Goal: Transaction & Acquisition: Download file/media

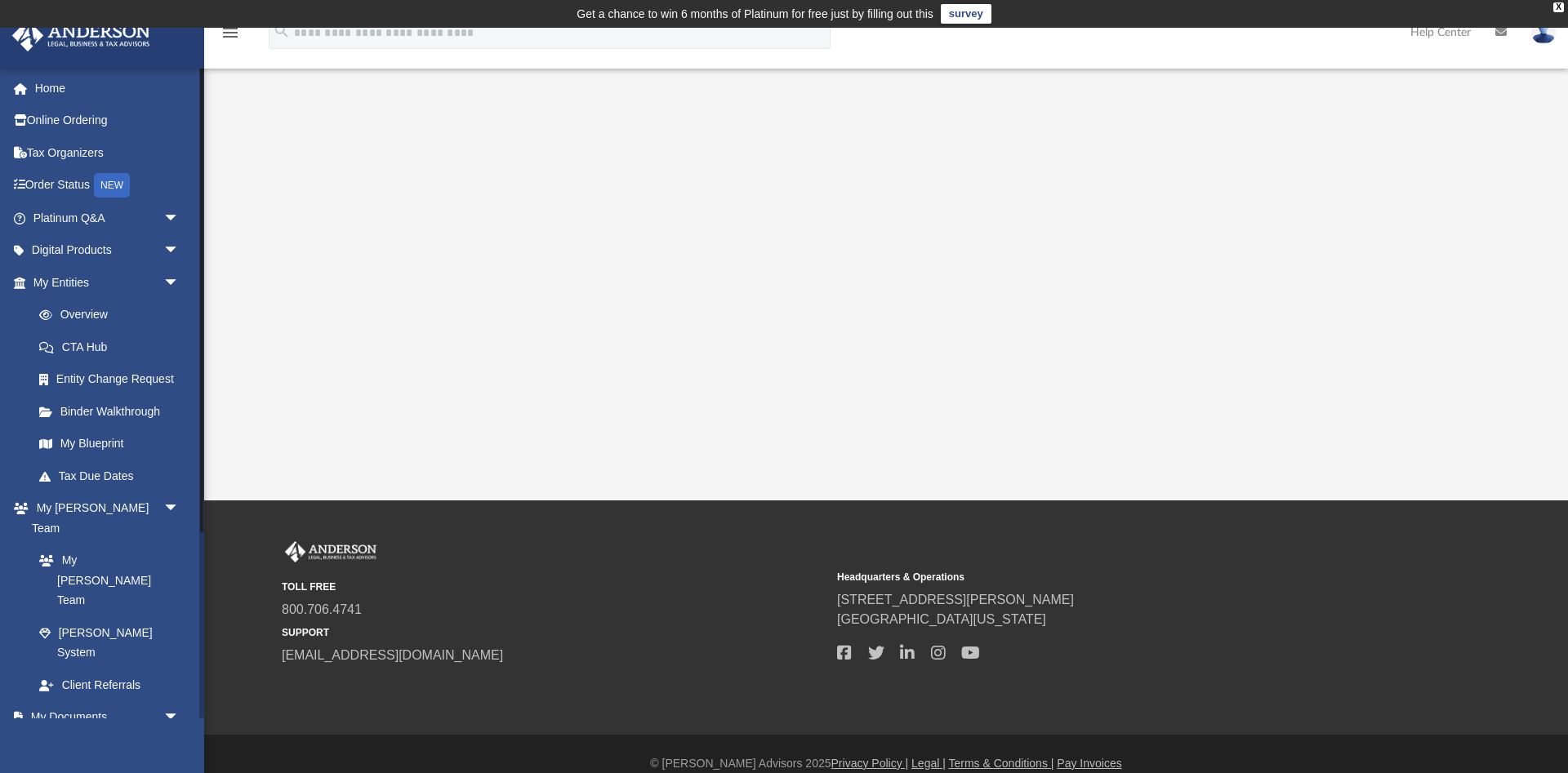
click at [69, 733] on link "Box" at bounding box center [114, 749] width 182 height 32
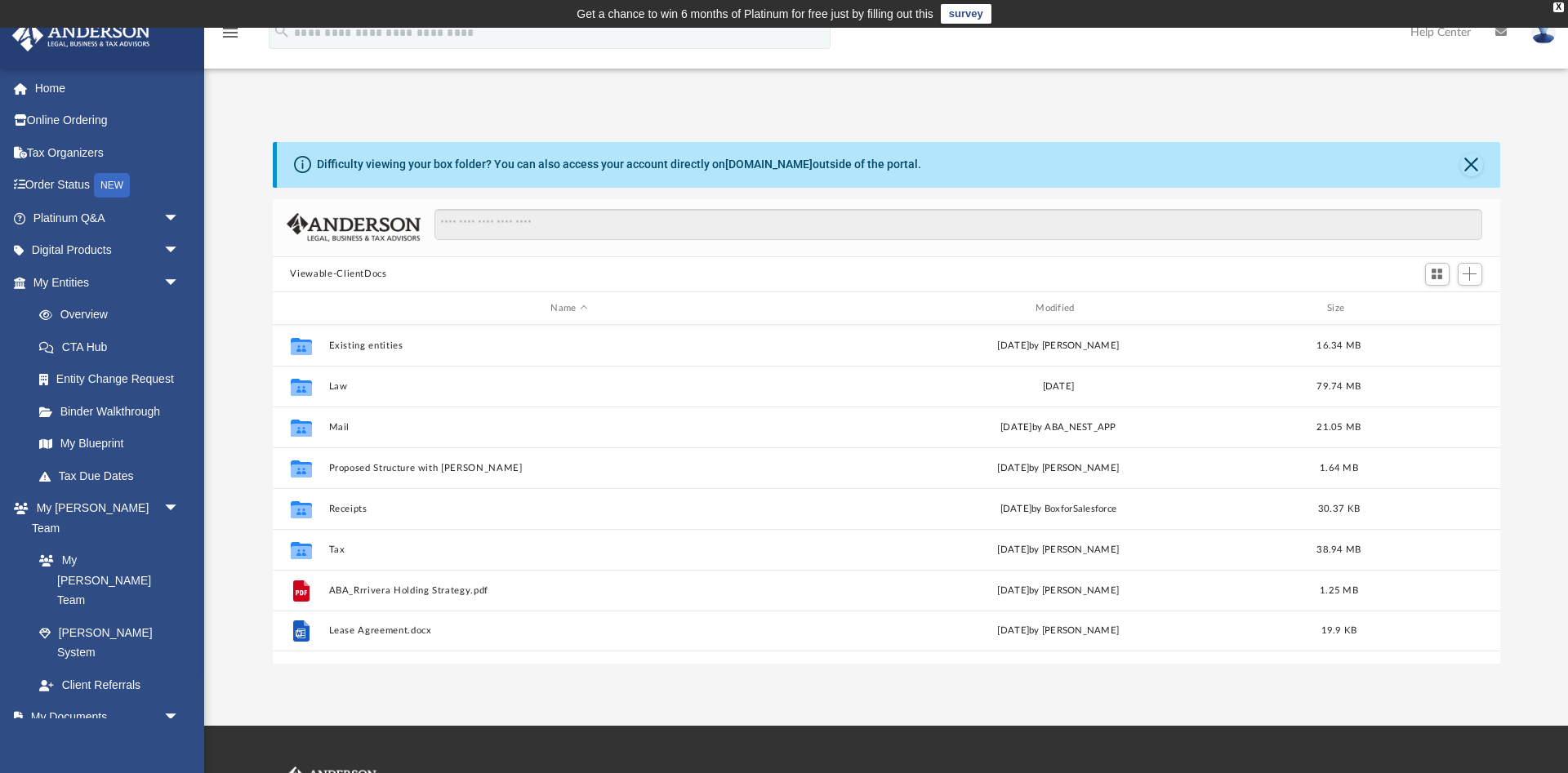
scroll to position [370, 1227]
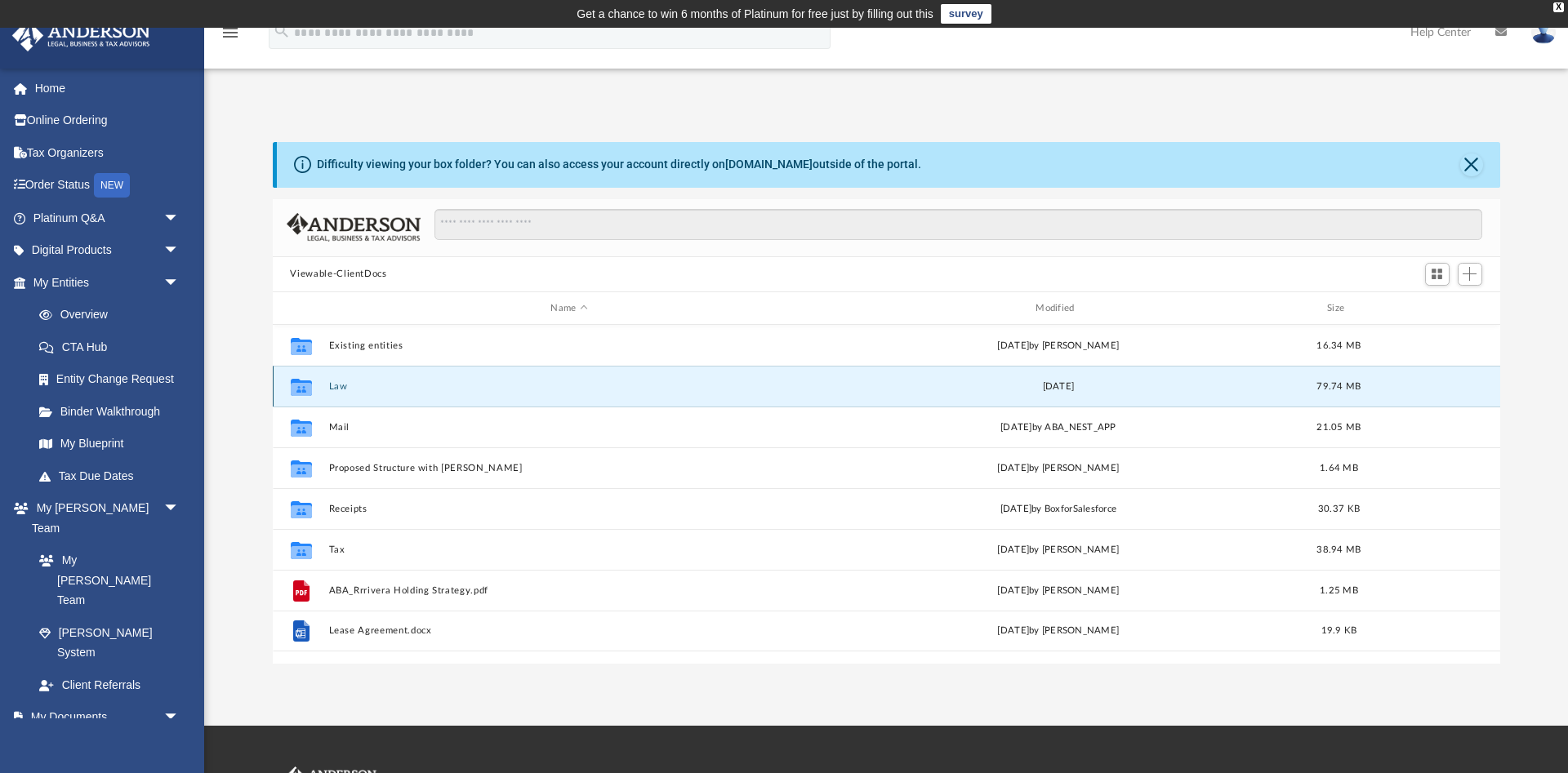
click at [333, 388] on button "Law" at bounding box center [570, 387] width 482 height 10
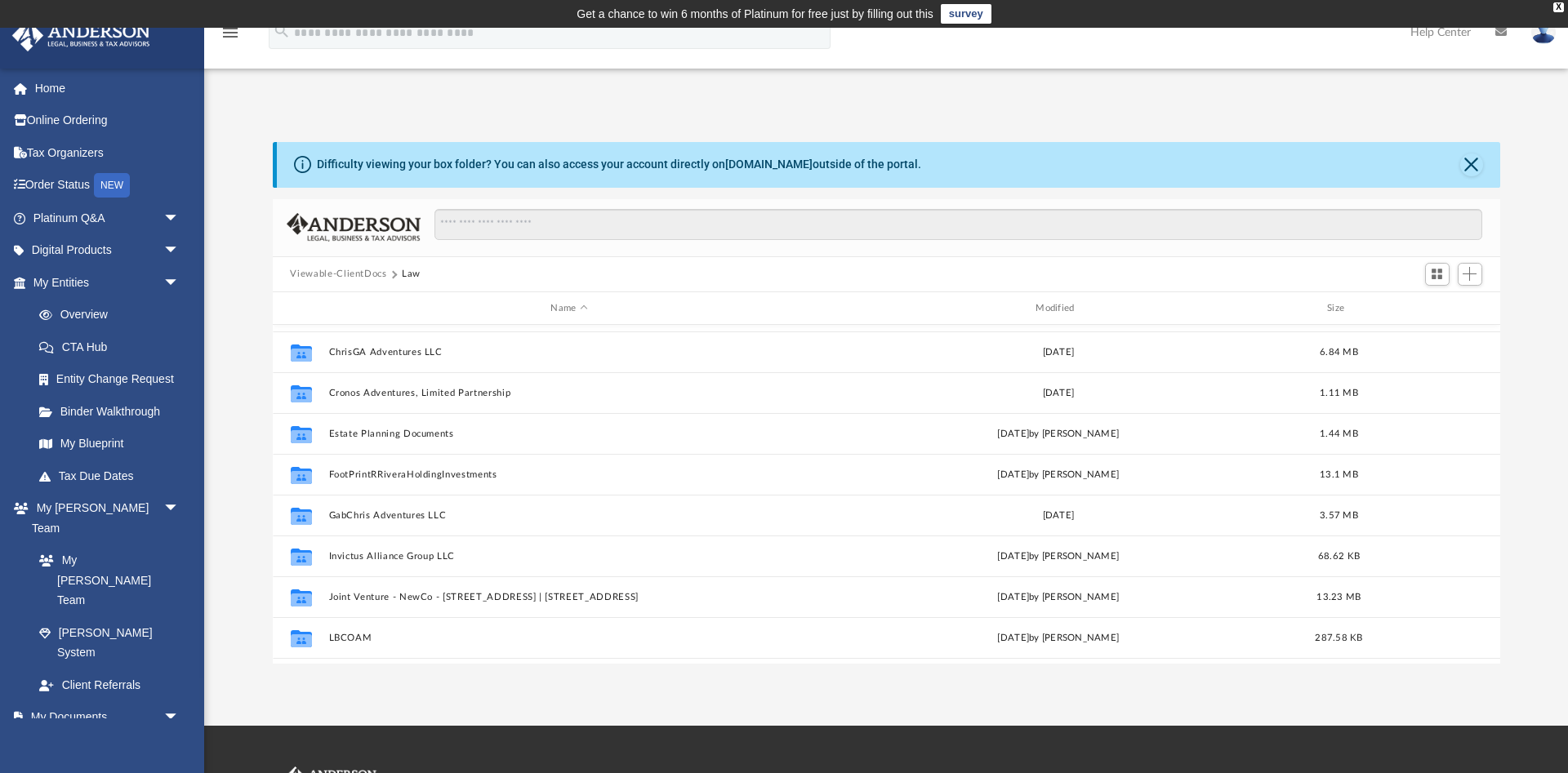
scroll to position [285, 0]
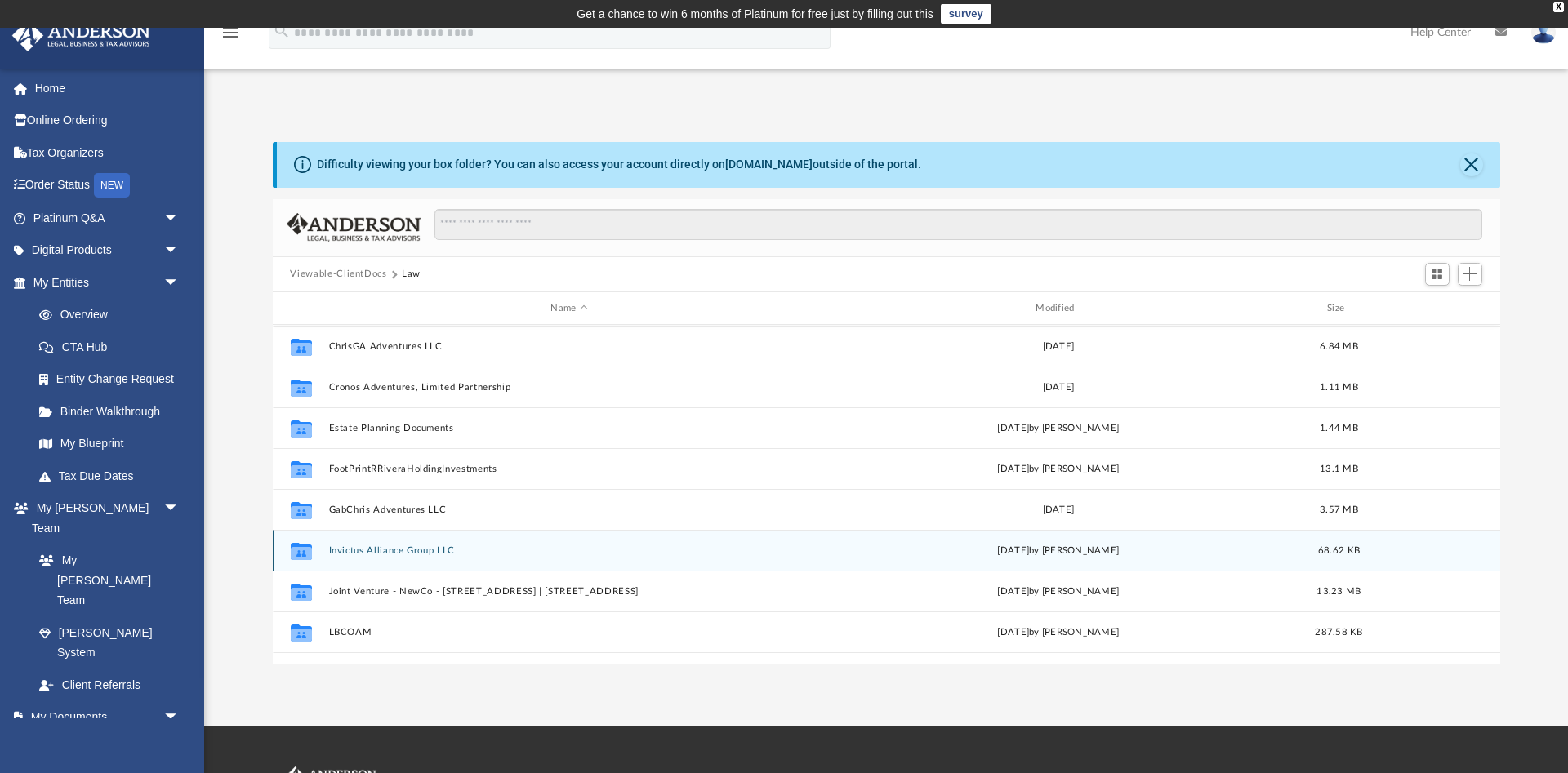
click at [383, 557] on div "Collaborated Folder Invictus Alliance Group LLC [DATE] by [PERSON_NAME] 68.62 KB" at bounding box center [886, 550] width 1227 height 41
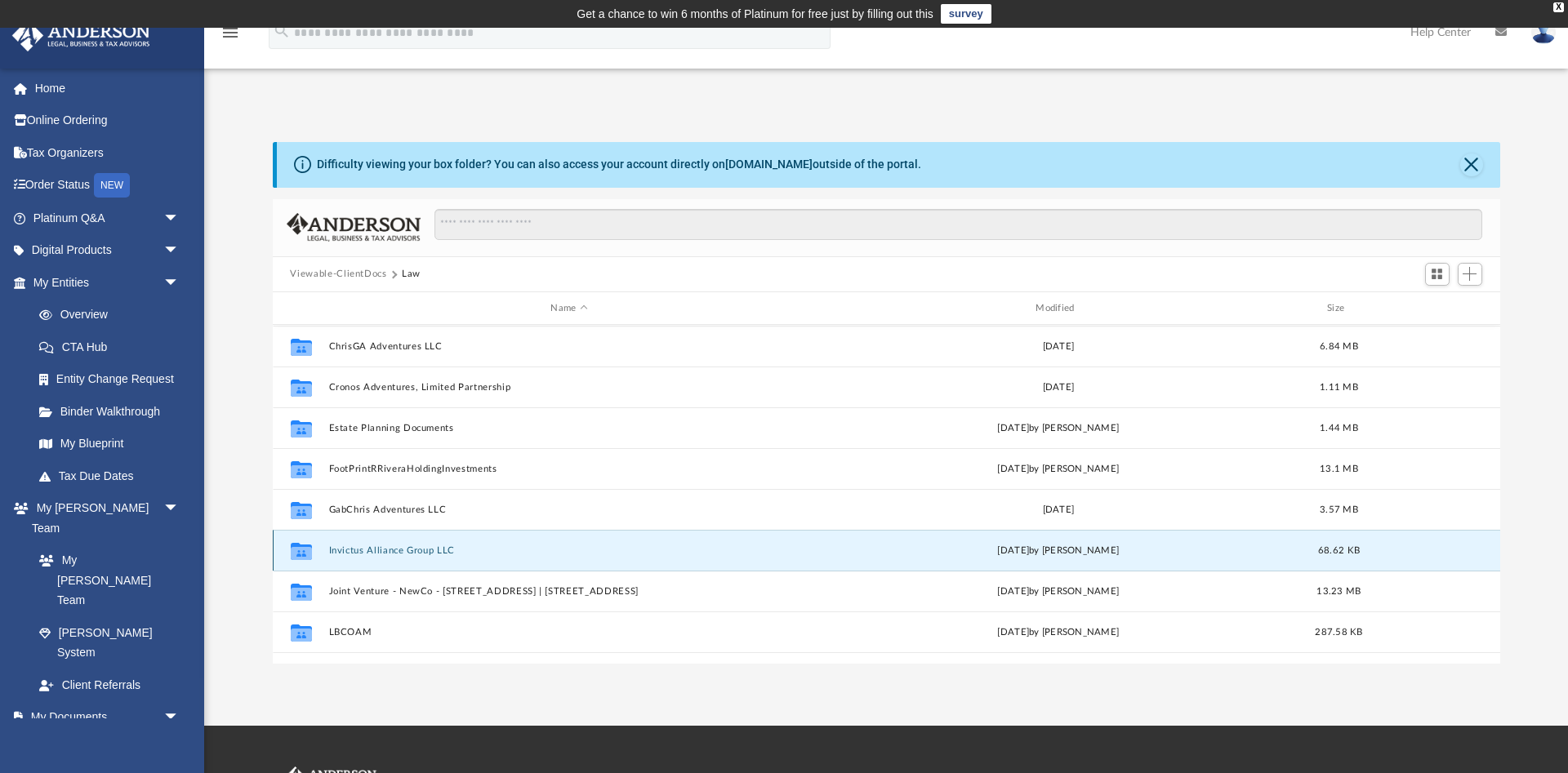
click at [383, 556] on div "Collaborated Folder Invictus Alliance Group LLC [DATE] by [PERSON_NAME] 68.62 KB" at bounding box center [886, 550] width 1227 height 41
click at [382, 552] on button "Invictus Alliance Group LLC" at bounding box center [570, 550] width 482 height 10
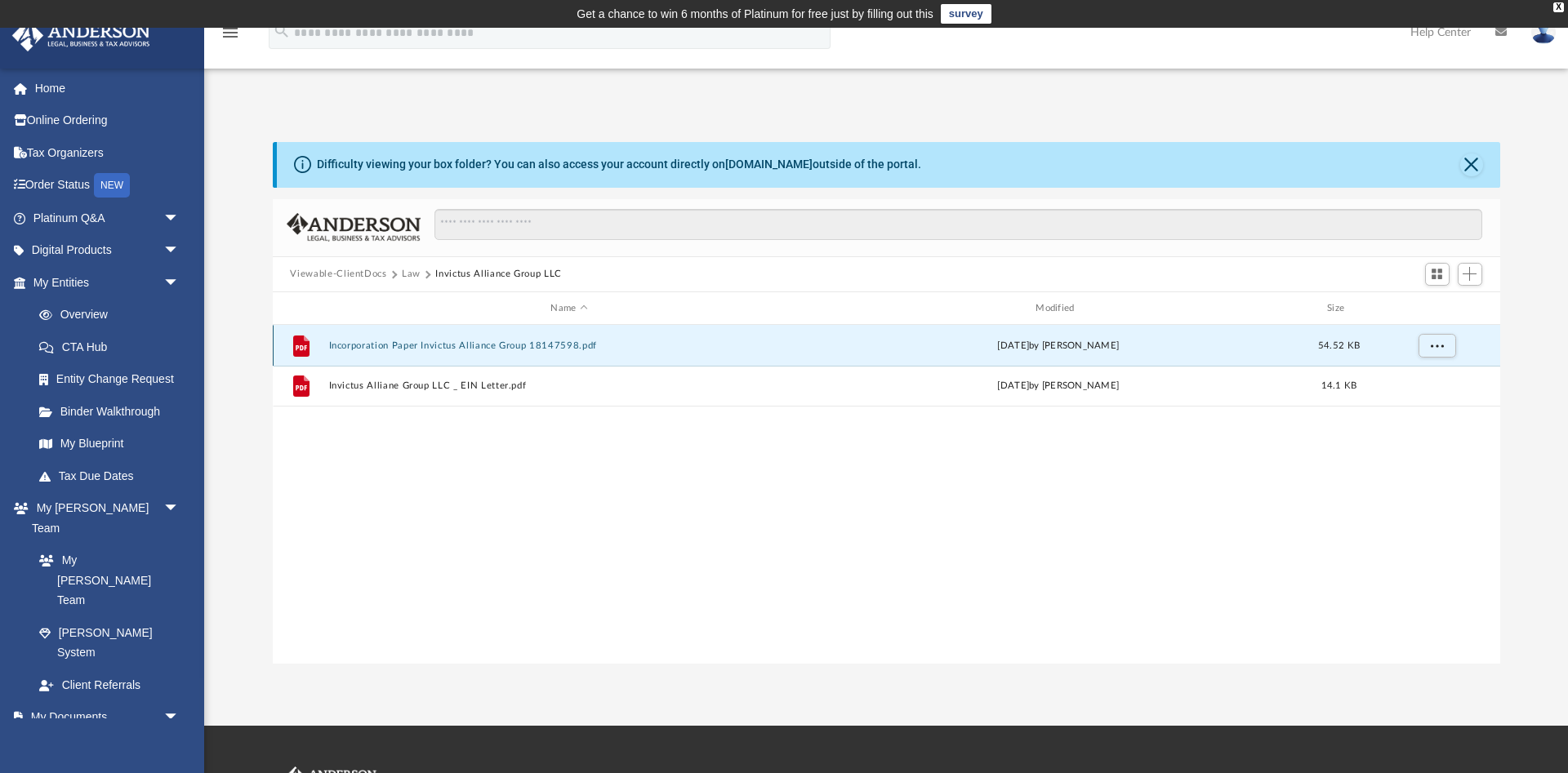
click at [416, 346] on button "Incorporation Paper Invictus Alliance Group 18147598.pdf" at bounding box center [570, 346] width 482 height 10
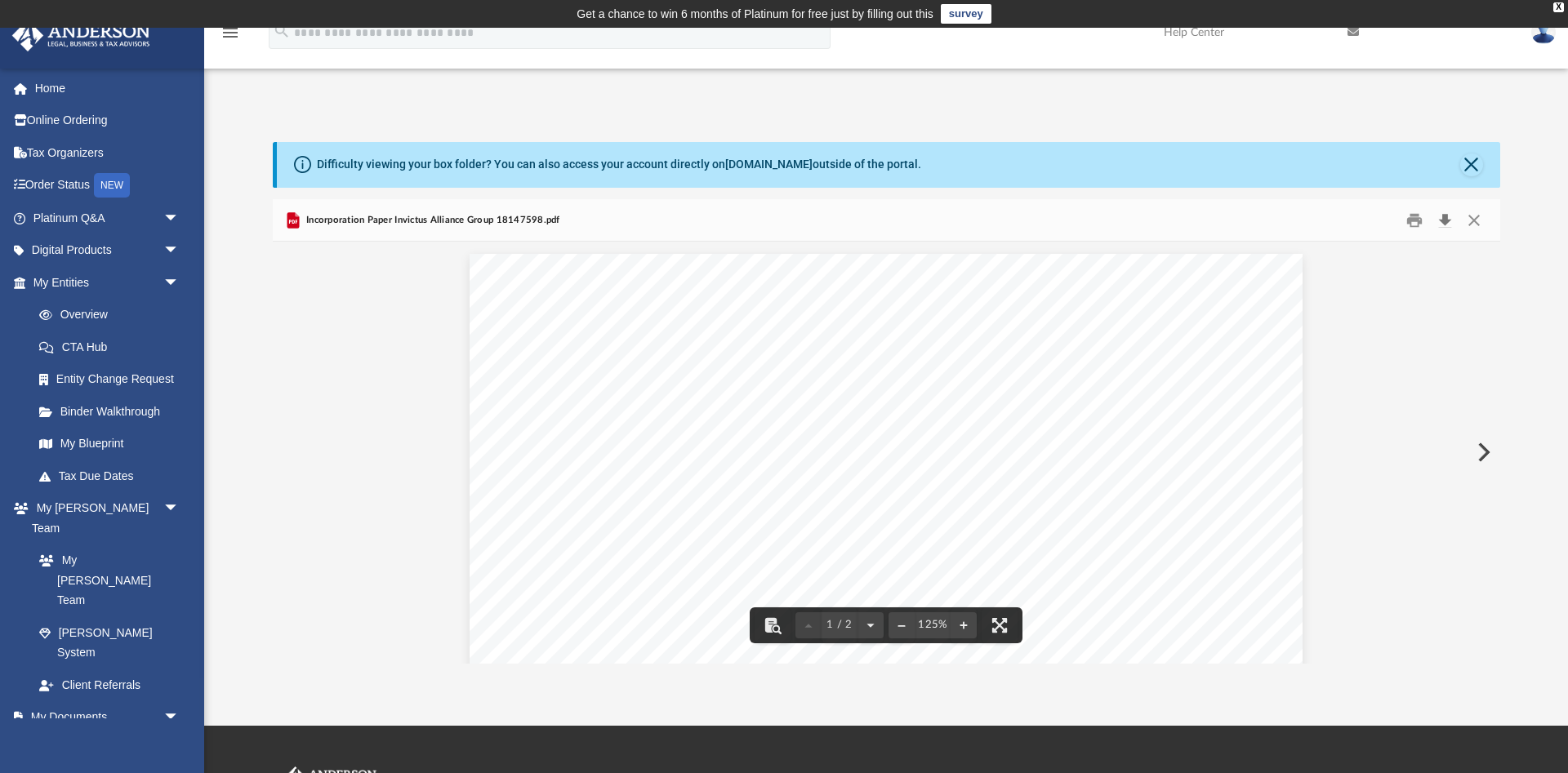
drag, startPoint x: 1454, startPoint y: 221, endPoint x: 1440, endPoint y: 227, distance: 15.2
click at [1440, 227] on button "Download" at bounding box center [1446, 219] width 30 height 25
click at [1439, 216] on button "Download" at bounding box center [1446, 219] width 30 height 25
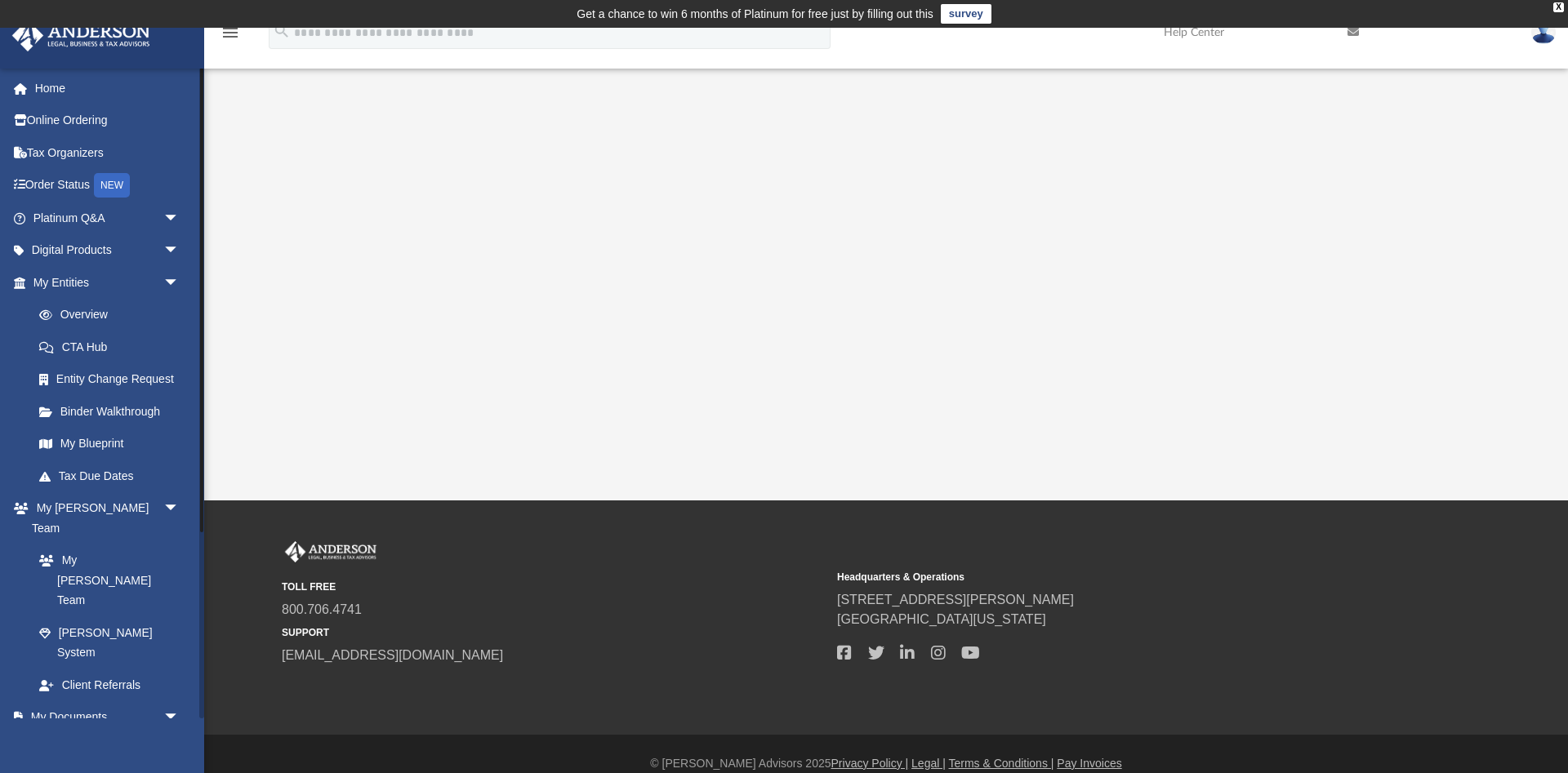
click at [54, 745] on span at bounding box center [53, 750] width 10 height 11
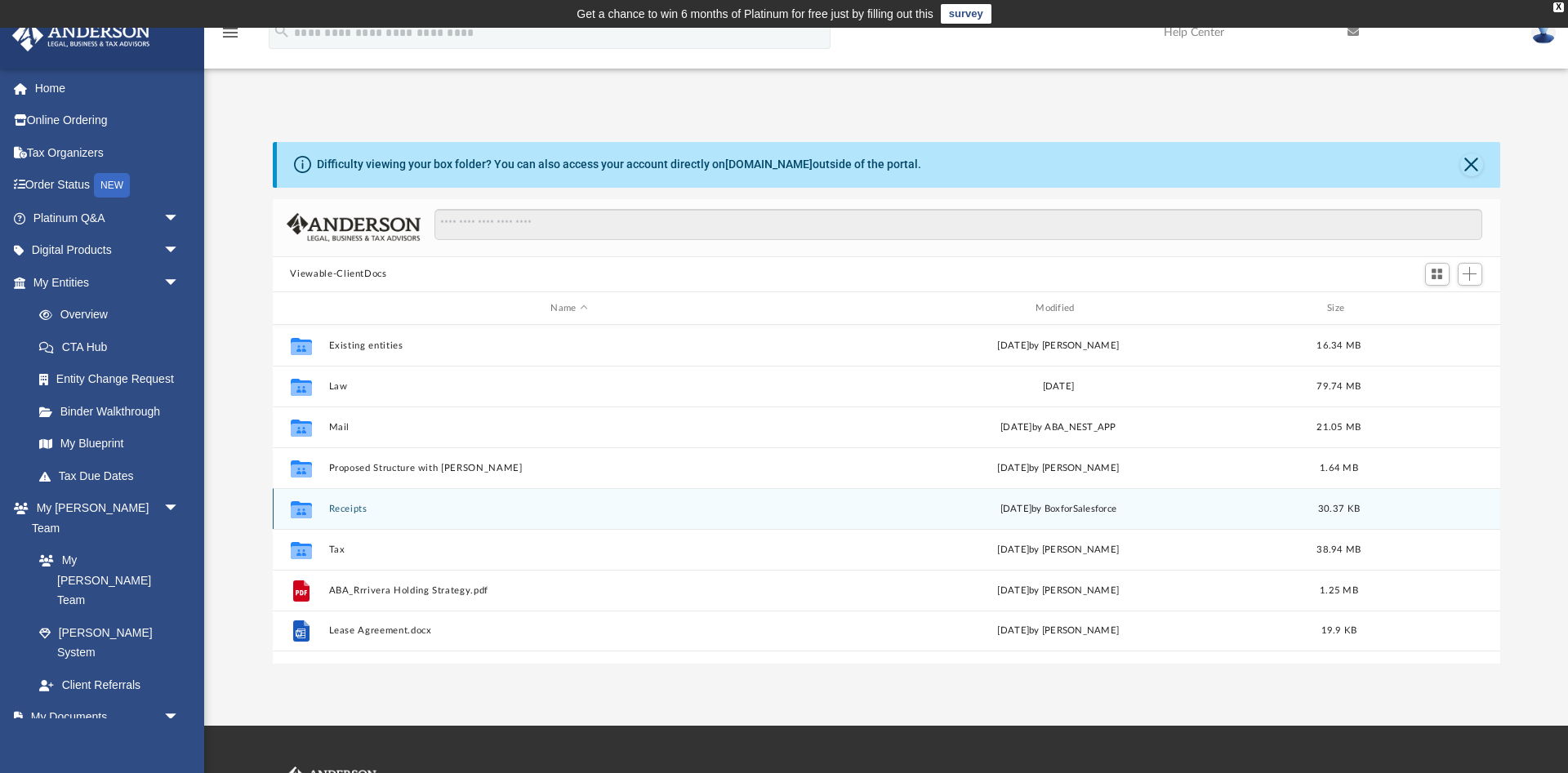
scroll to position [370, 1227]
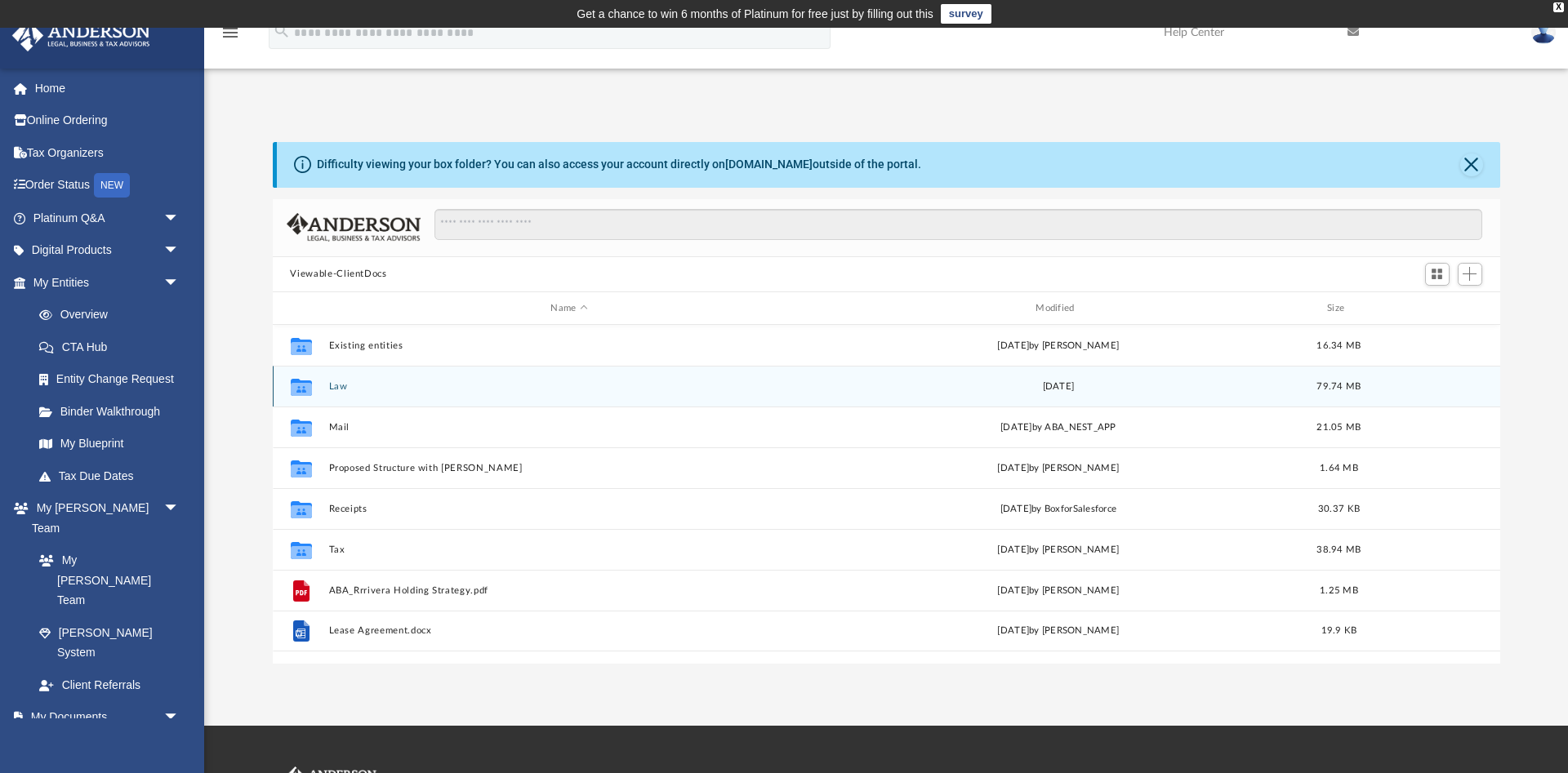
click at [337, 391] on button "Law" at bounding box center [570, 387] width 482 height 10
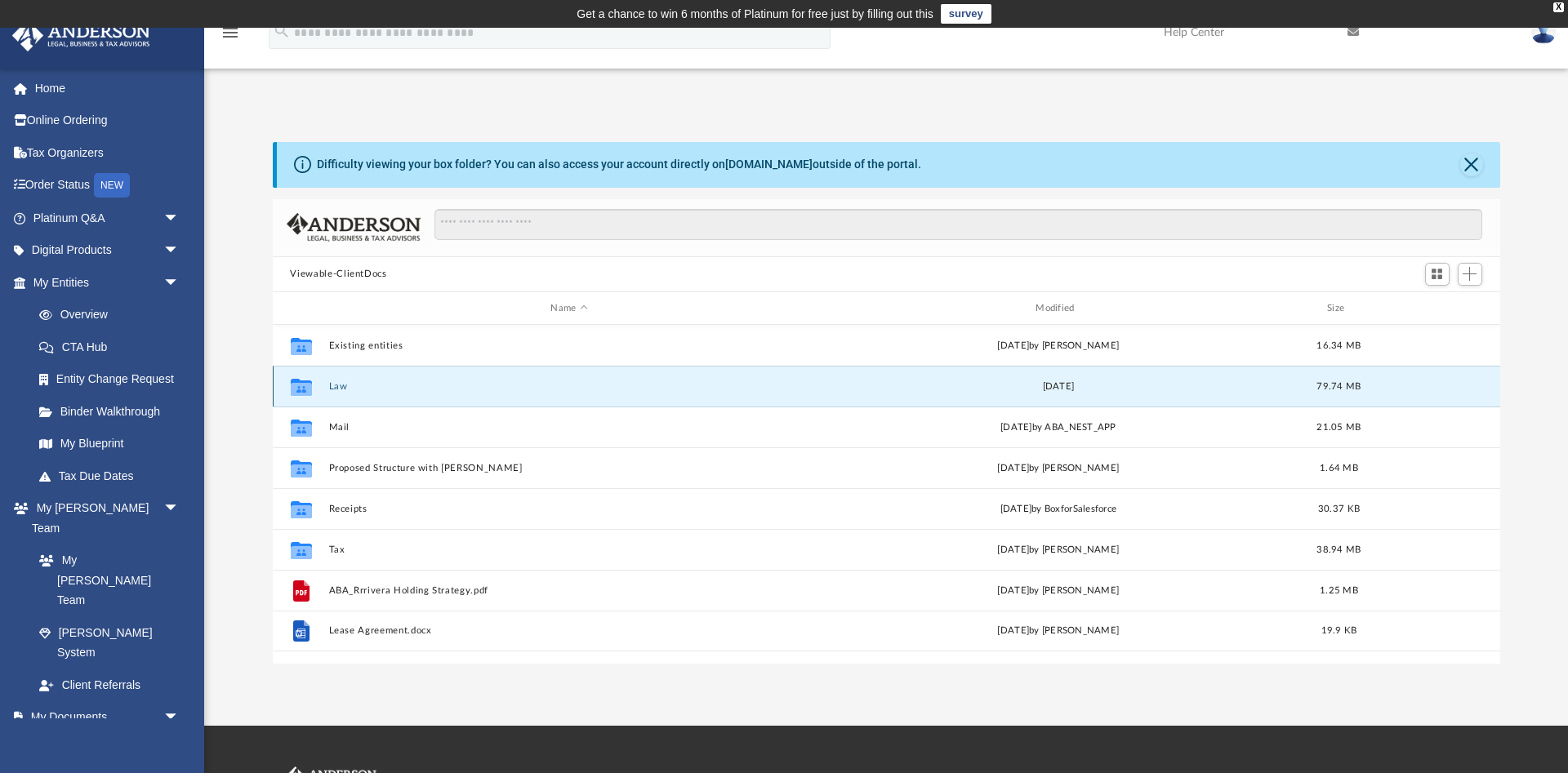
click at [337, 391] on button "Law" at bounding box center [570, 387] width 482 height 10
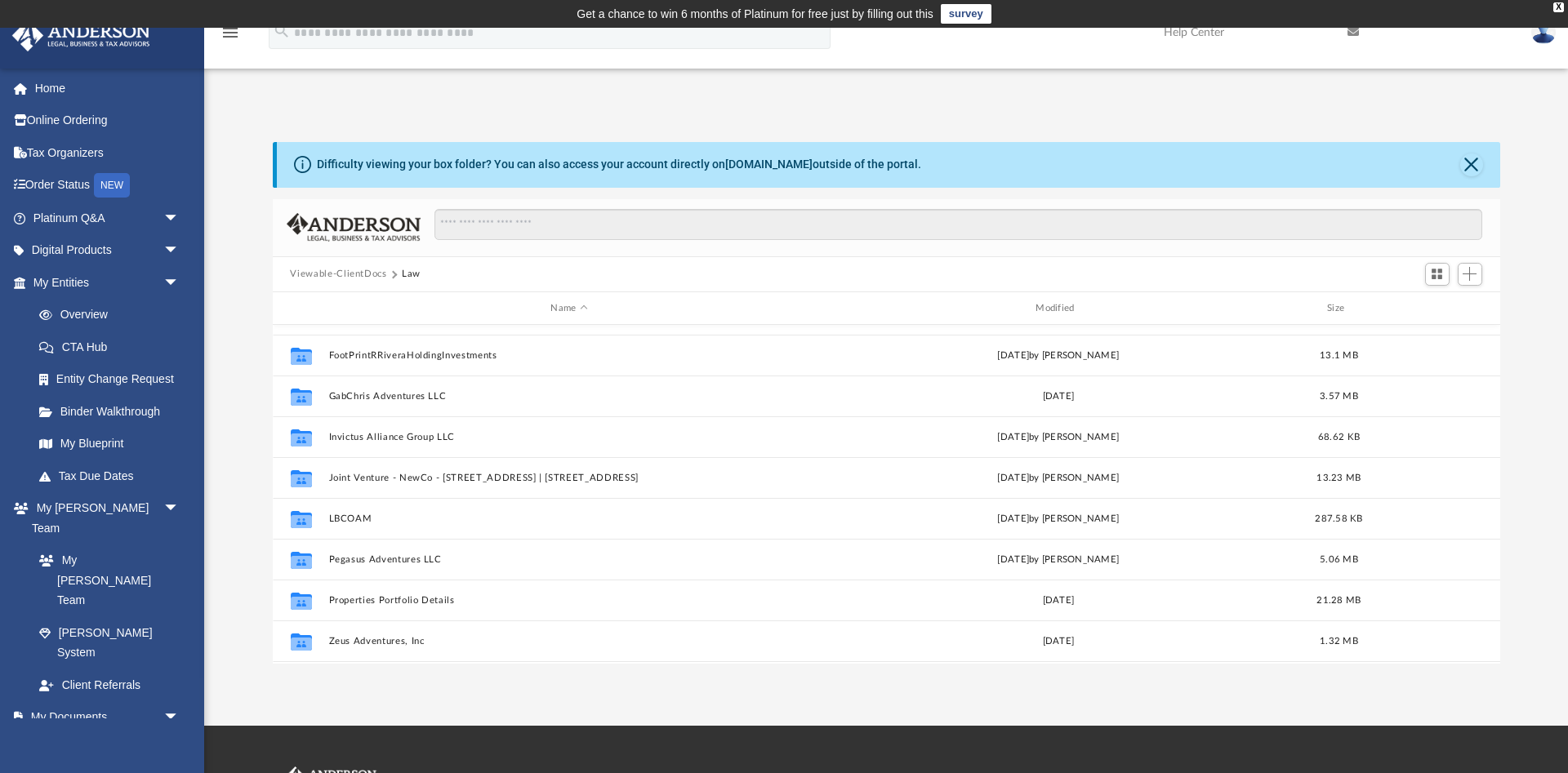
scroll to position [402, 0]
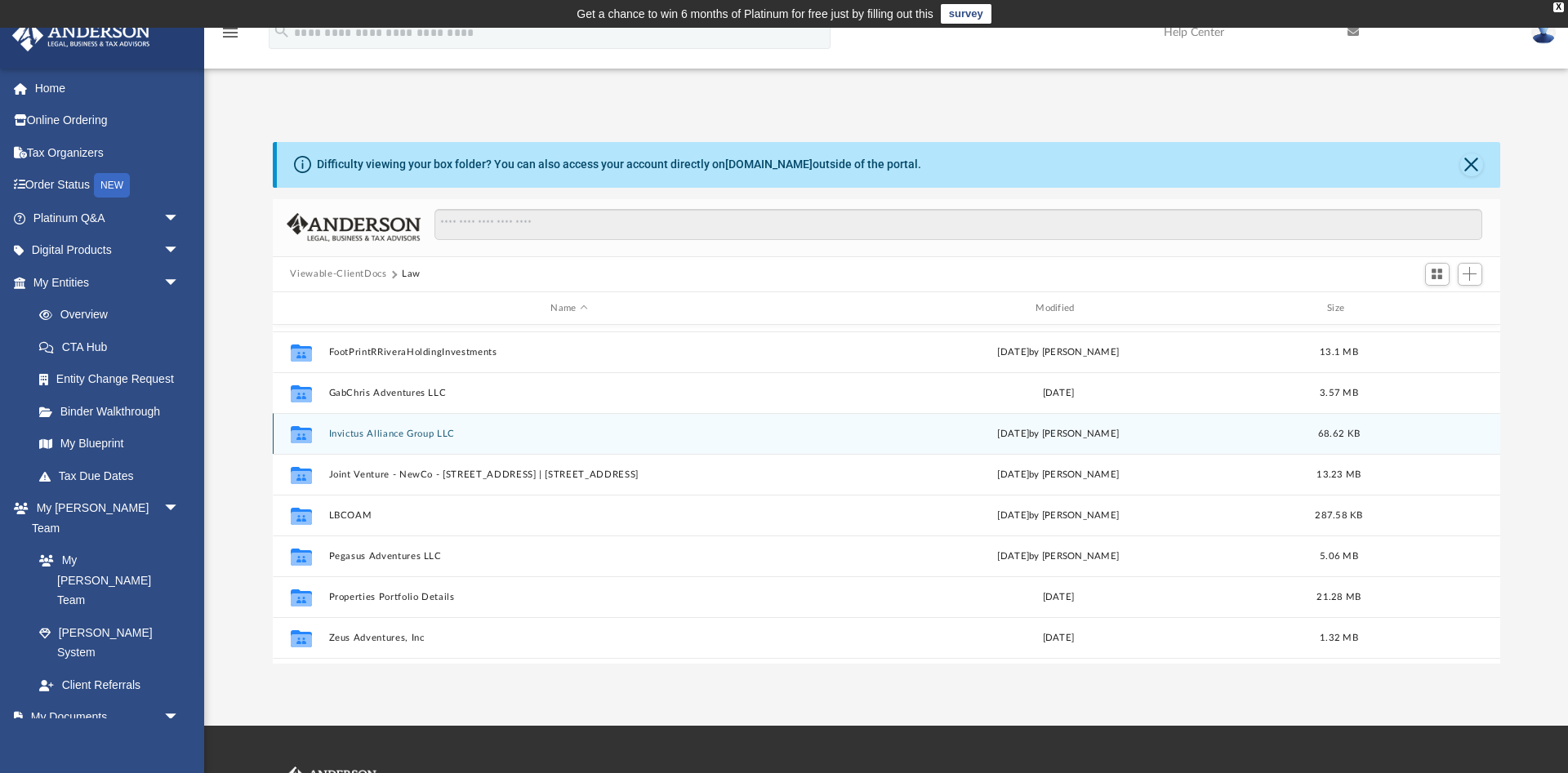
click at [426, 430] on button "Invictus Alliance Group LLC" at bounding box center [570, 434] width 482 height 10
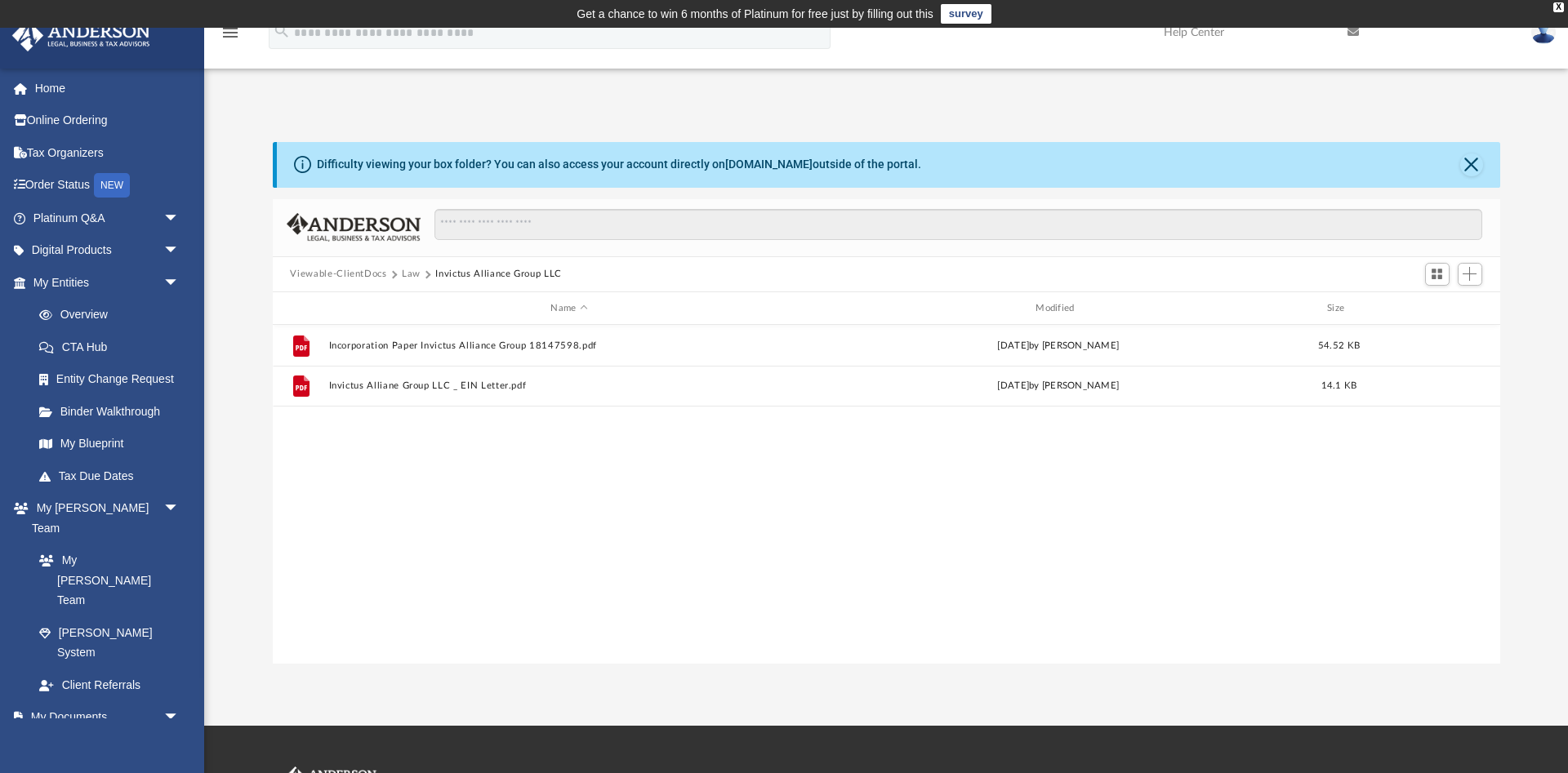
scroll to position [0, 0]
click at [426, 431] on div "File Incorporation Paper Invictus Alliance Group 18147598.pdf [DATE] by [PERSON…" at bounding box center [886, 493] width 1227 height 338
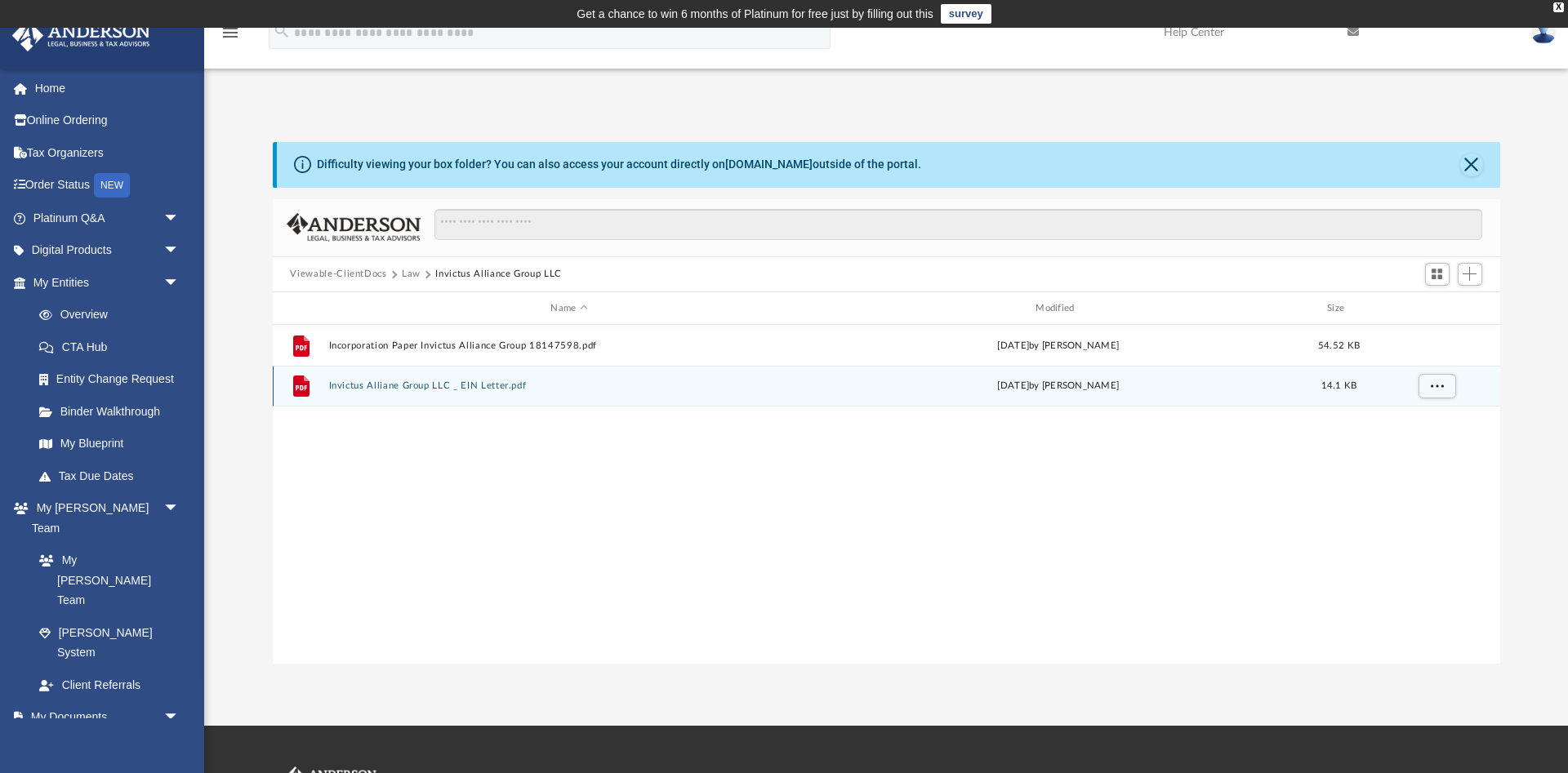
click at [459, 384] on button "Invictus Alliane Group LLC _ EIN Letter.pdf" at bounding box center [570, 387] width 482 height 10
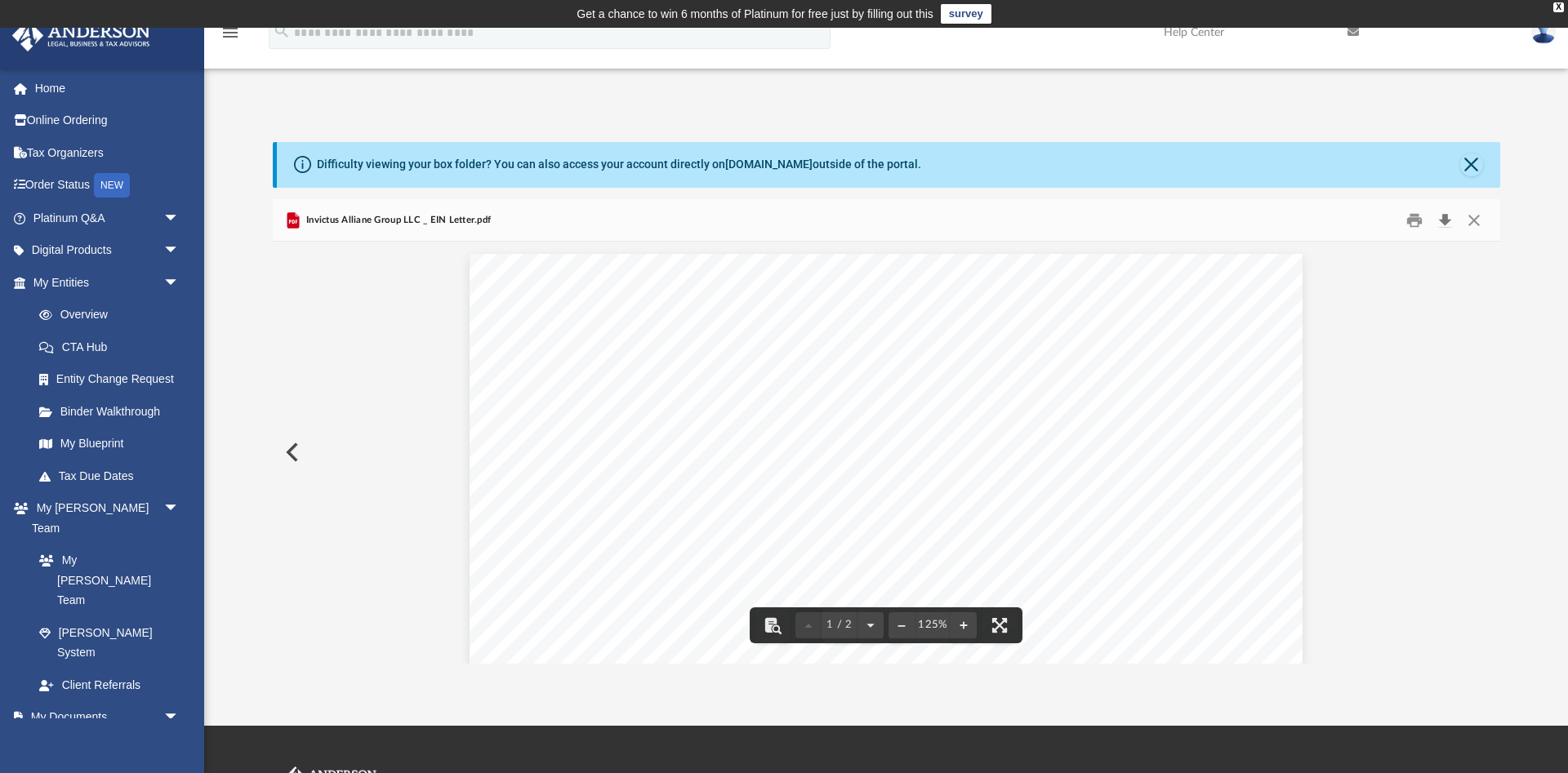
click at [1440, 219] on button "Download" at bounding box center [1446, 219] width 30 height 25
